Goal: Information Seeking & Learning: Find contact information

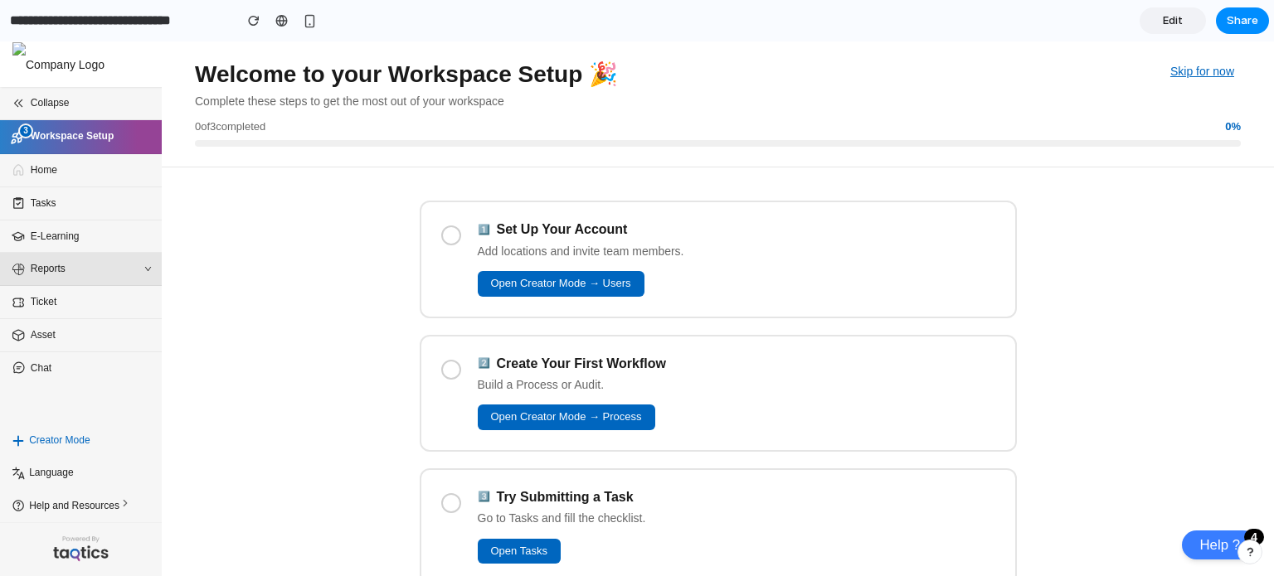
scroll to position [27, 0]
click at [44, 165] on span "Home" at bounding box center [85, 171] width 109 height 16
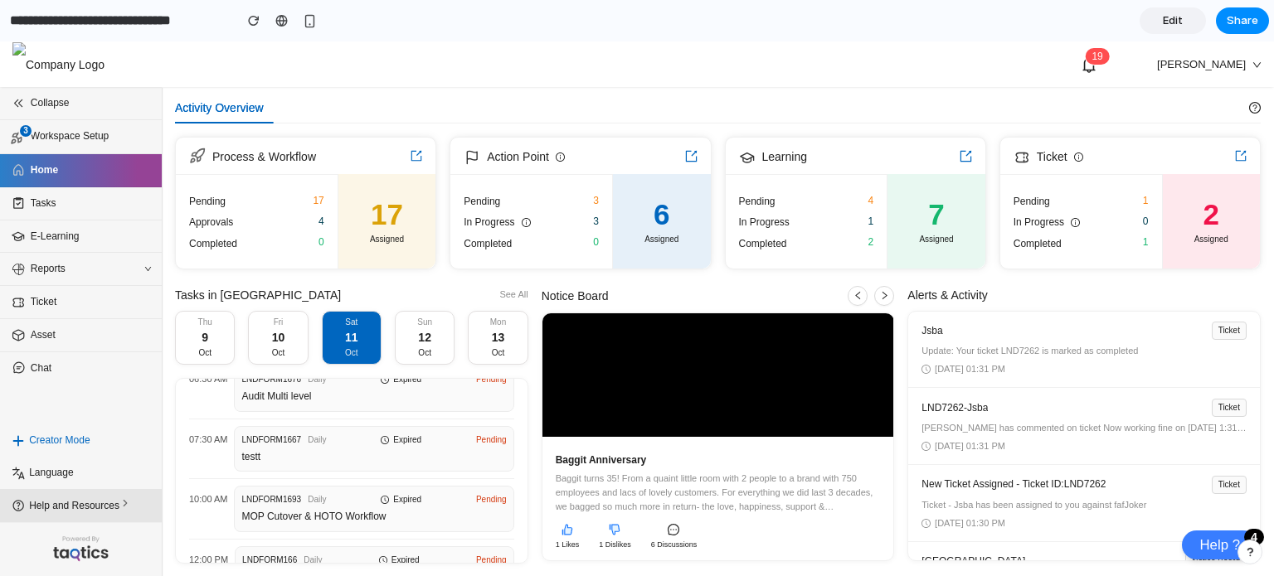
click at [136, 500] on span "Help and Resources" at bounding box center [83, 505] width 109 height 17
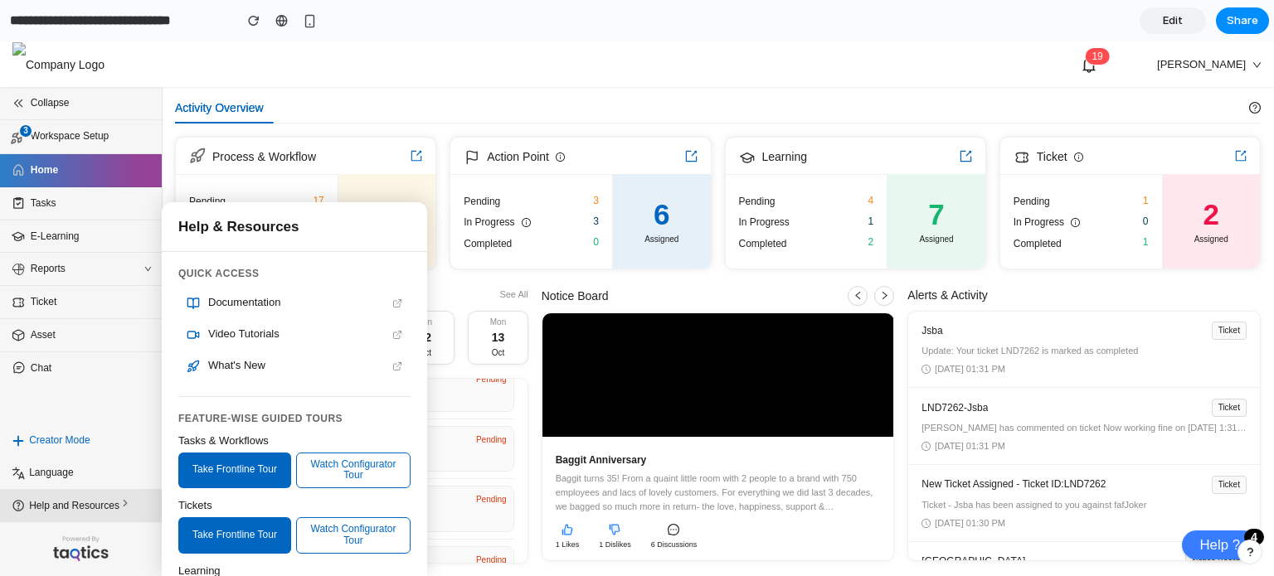
click at [136, 500] on span "Help and Resources" at bounding box center [83, 505] width 109 height 17
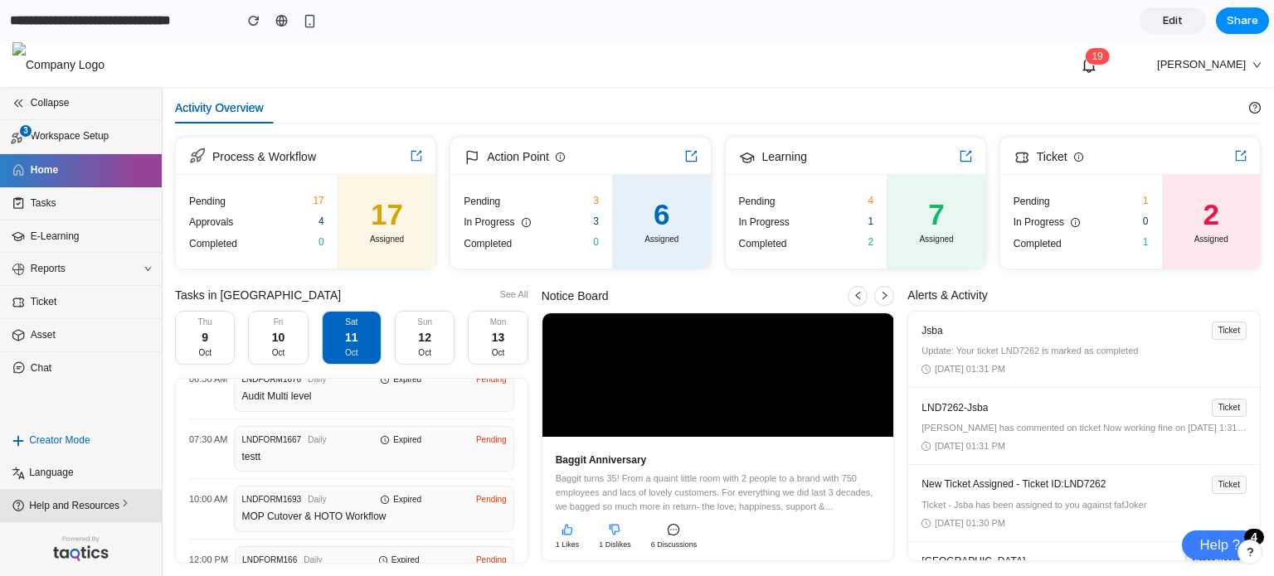
drag, startPoint x: 138, startPoint y: 500, endPoint x: 119, endPoint y: 516, distance: 24.1
click at [119, 516] on li "Help and Resources" at bounding box center [81, 505] width 162 height 33
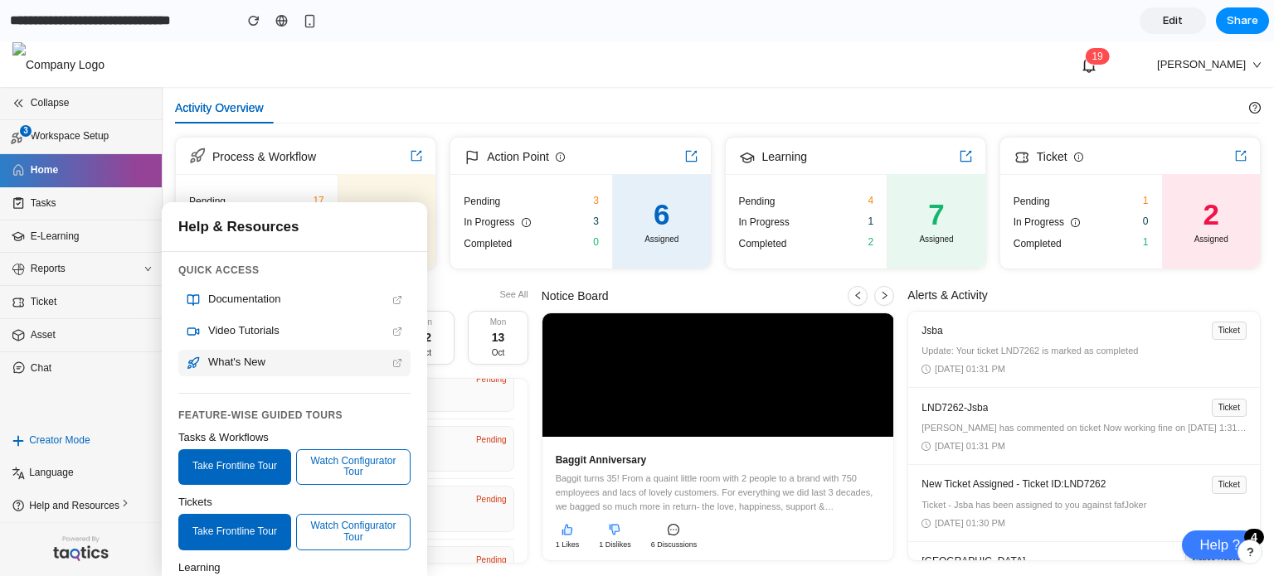
scroll to position [3, 0]
click at [514, 95] on div "Activity Overview" at bounding box center [712, 108] width 1074 height 32
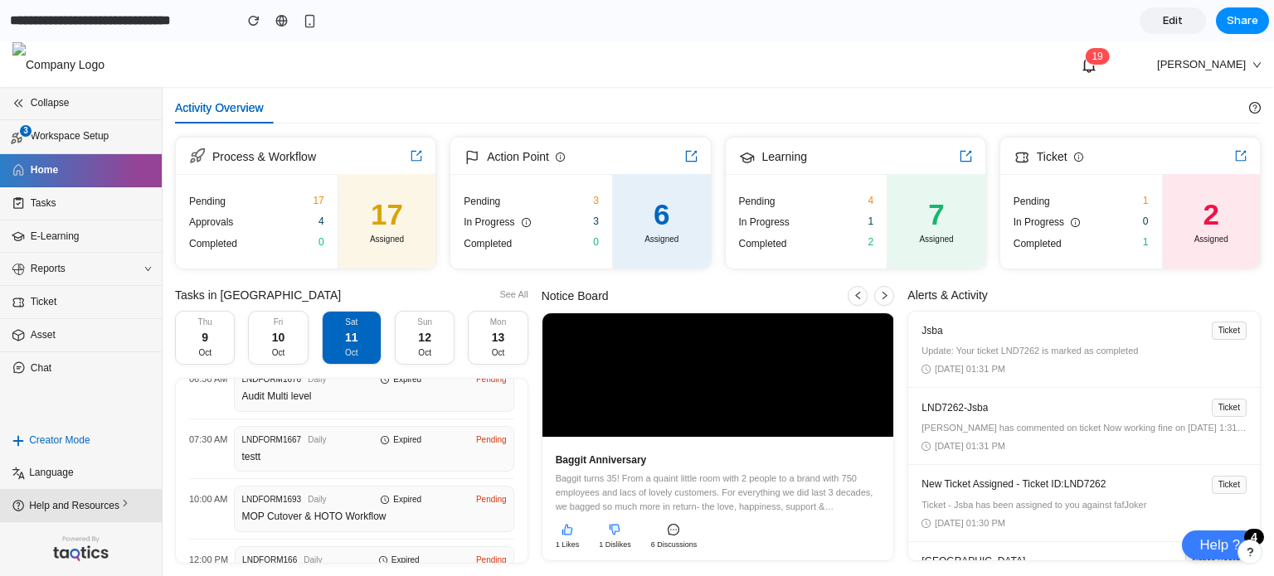
click at [124, 505] on icon at bounding box center [125, 503] width 12 height 12
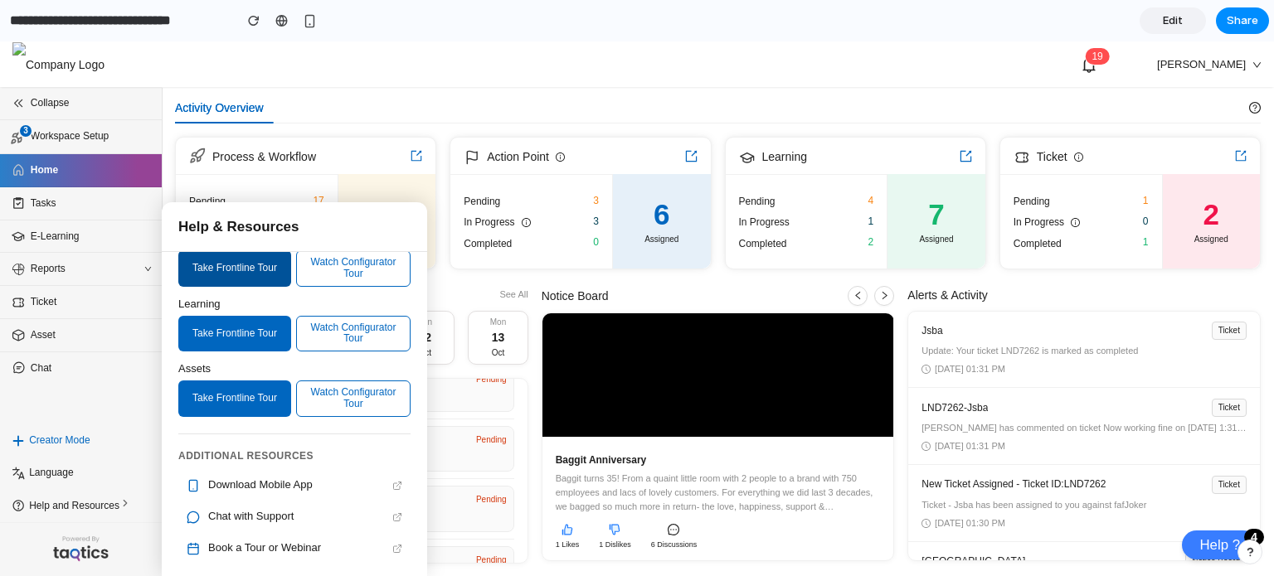
scroll to position [0, 0]
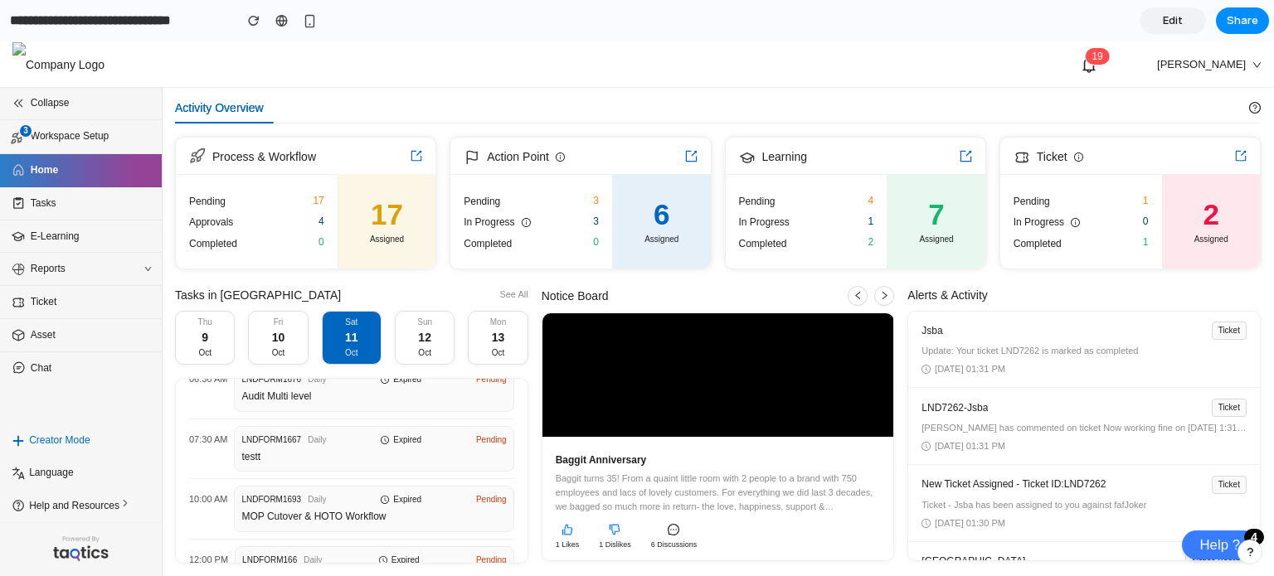
click at [322, 83] on div "1 9 [PERSON_NAME]" at bounding box center [636, 64] width 1249 height 46
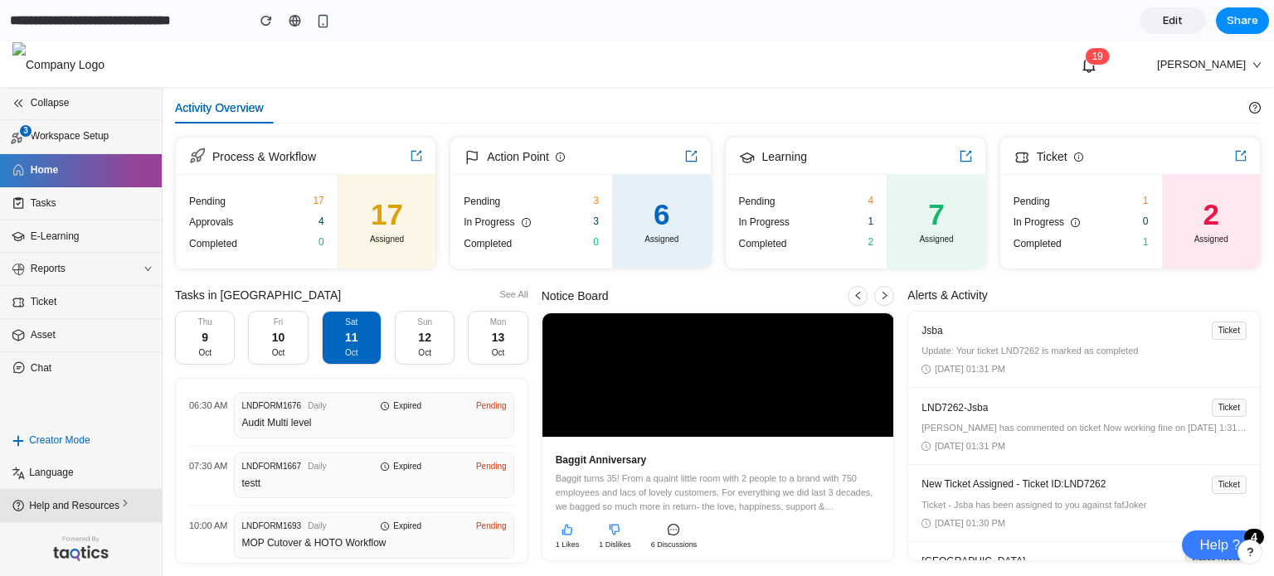
click at [103, 512] on span "Help and Resources" at bounding box center [83, 505] width 109 height 17
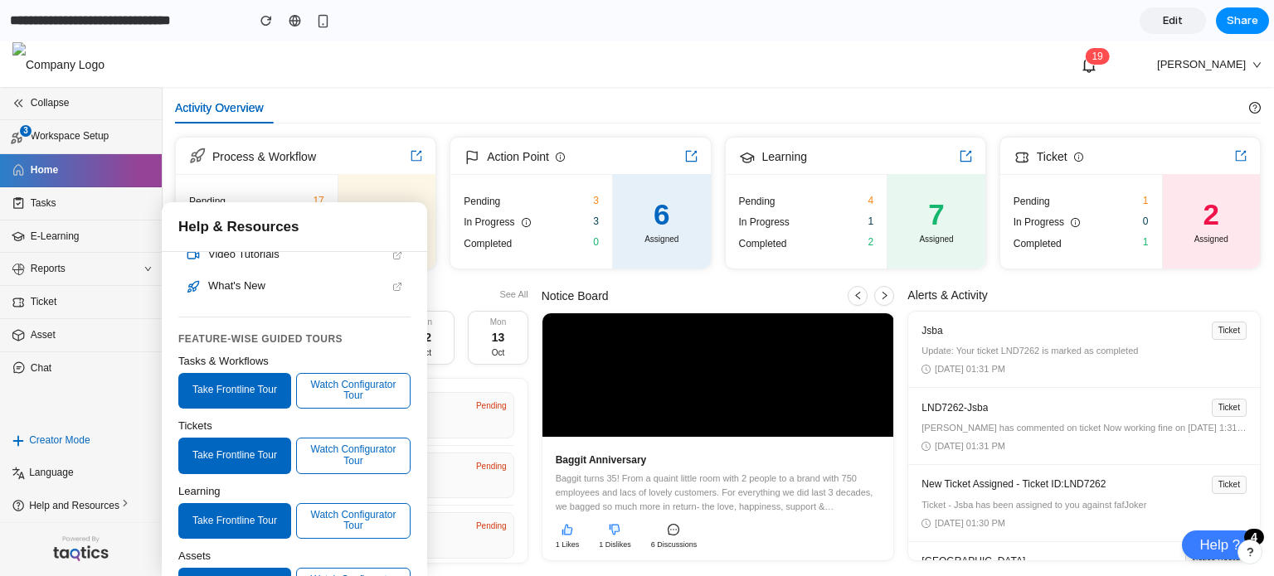
scroll to position [267, 0]
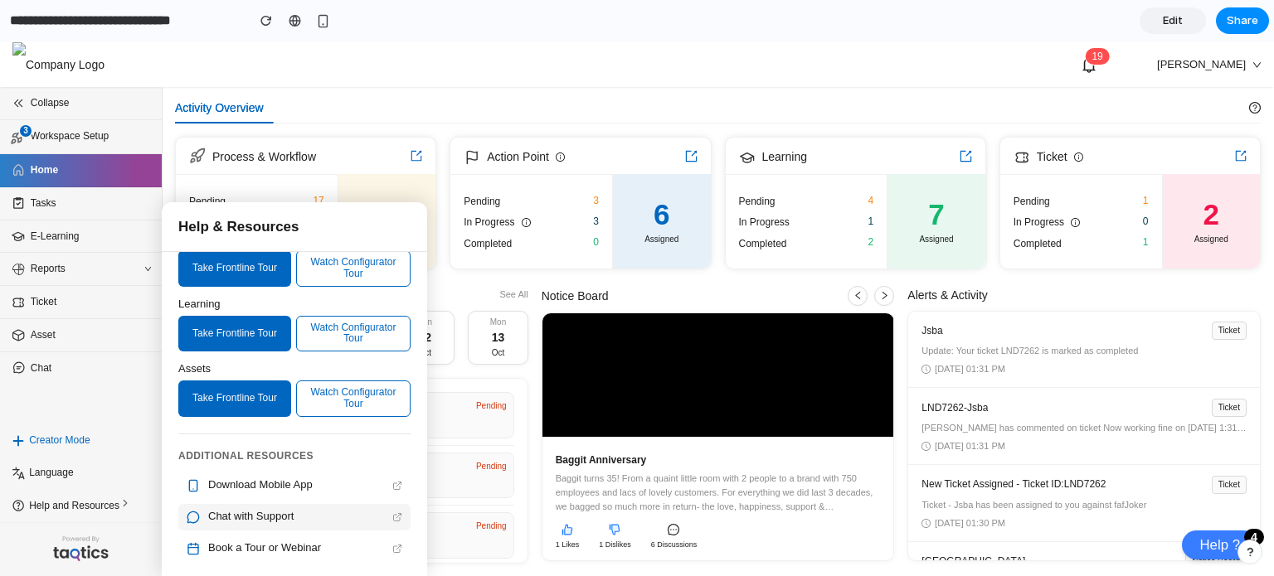
click at [267, 504] on div "Chat with Support" at bounding box center [294, 517] width 232 height 27
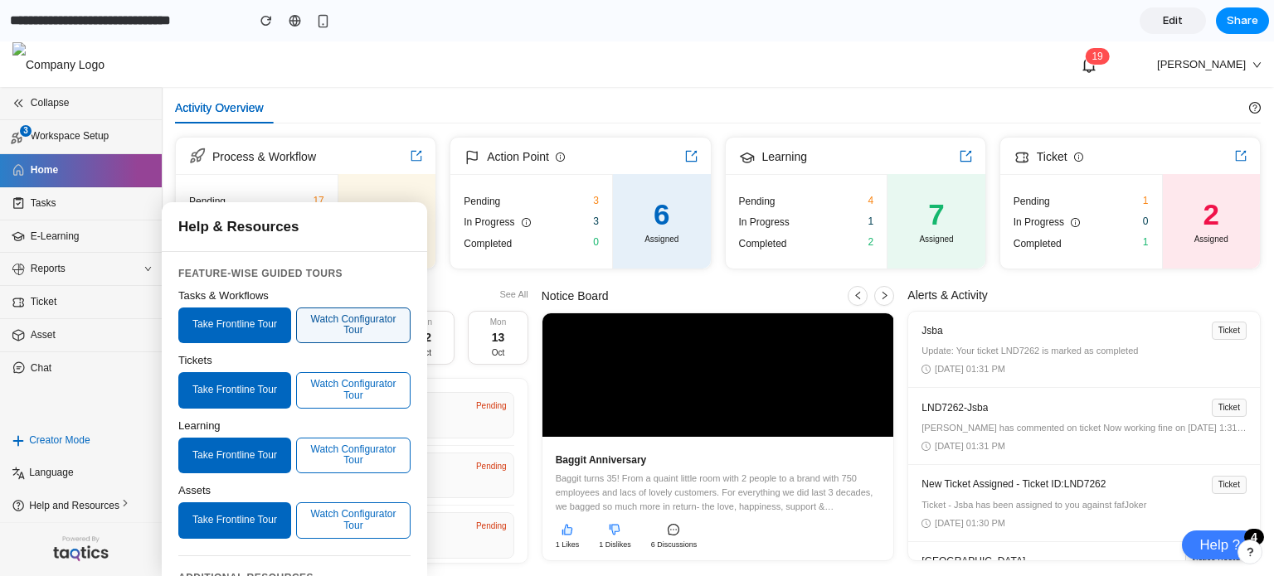
scroll to position [144, 0]
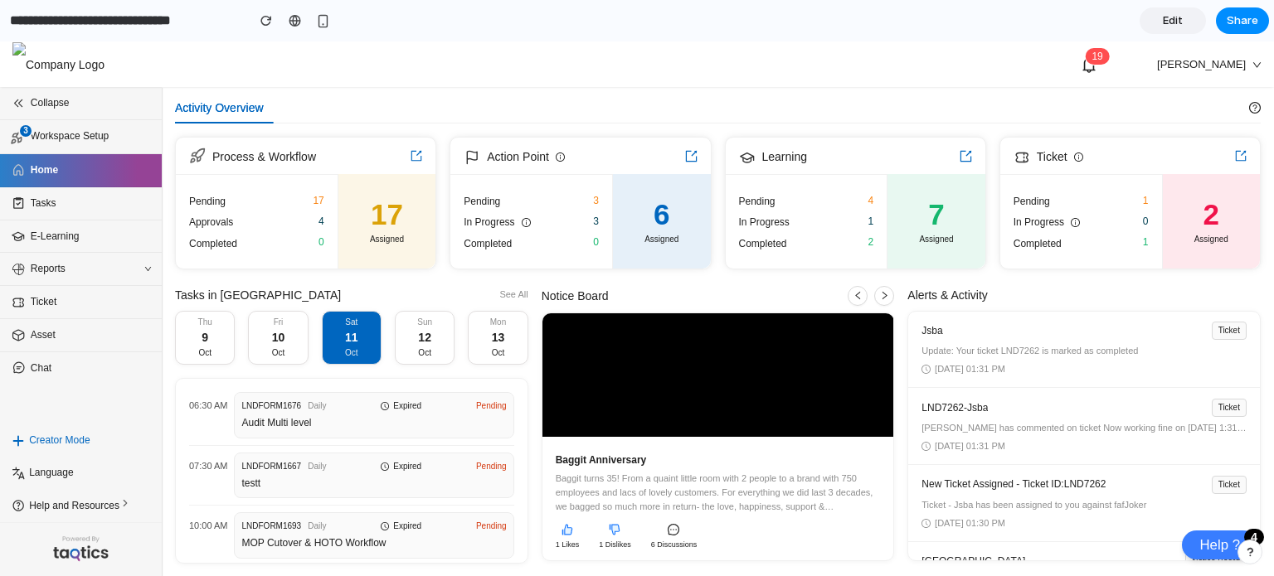
click at [97, 400] on div "Collapse 3 Workspace Setup Home Tasks E-Learning Reports Ticket Asset Chat" at bounding box center [81, 255] width 162 height 337
click at [119, 503] on icon at bounding box center [125, 503] width 12 height 12
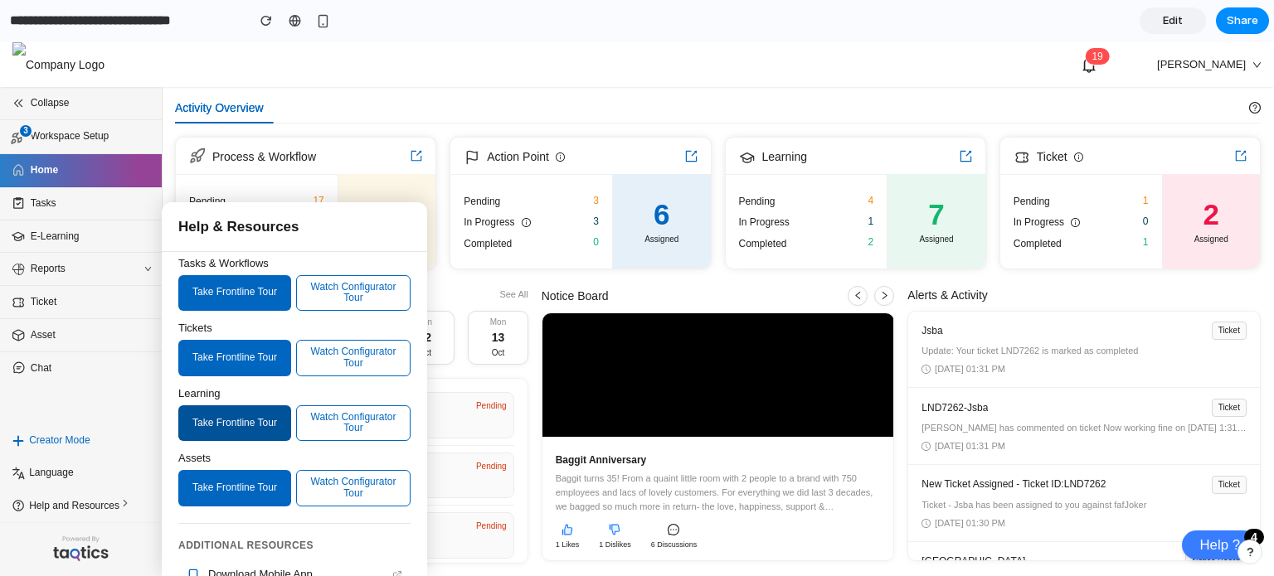
scroll to position [178, 0]
